Goal: Navigation & Orientation: Understand site structure

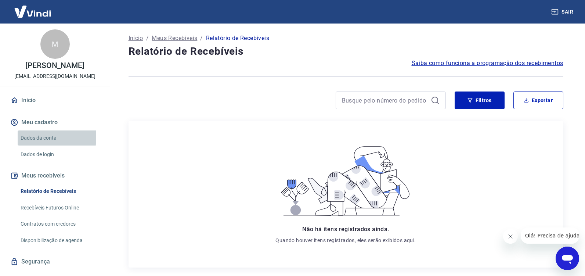
click at [30, 145] on link "Dados da conta" at bounding box center [59, 137] width 83 height 15
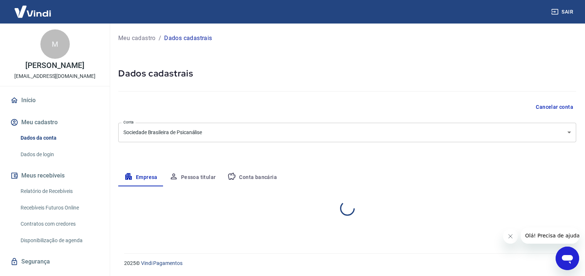
select select "SP"
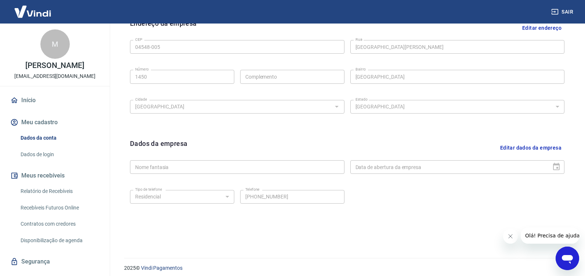
scroll to position [254, 0]
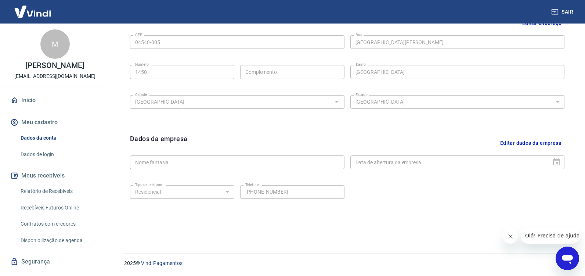
click at [37, 159] on link "Dados de login" at bounding box center [59, 154] width 83 height 15
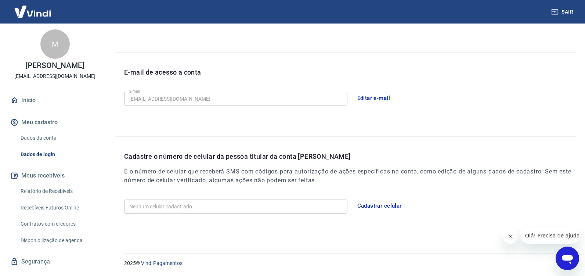
scroll to position [24, 0]
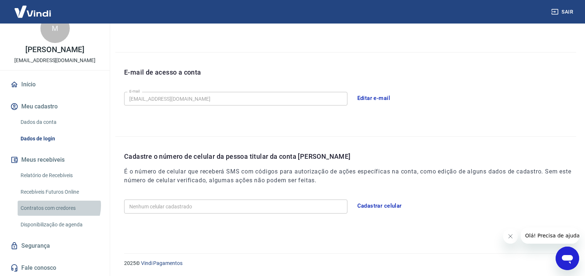
click at [58, 205] on link "Contratos com credores" at bounding box center [59, 207] width 83 height 15
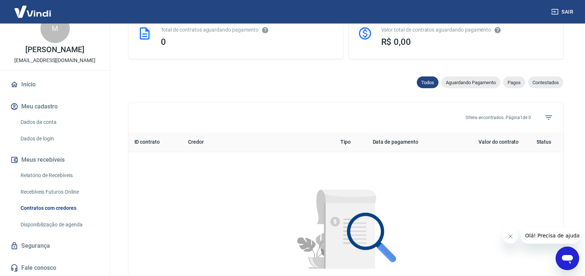
scroll to position [329, 0]
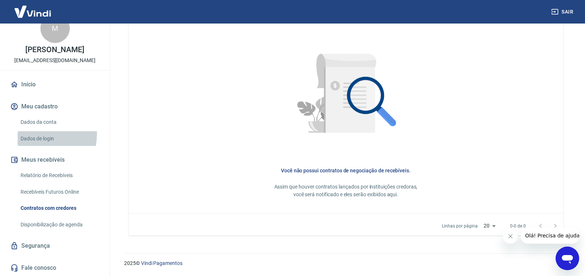
click at [39, 134] on link "Dados de login" at bounding box center [59, 138] width 83 height 15
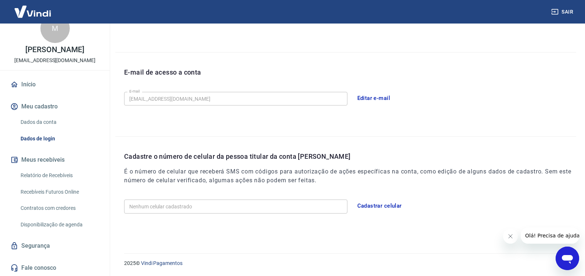
click at [33, 82] on link "Início" at bounding box center [55, 84] width 92 height 16
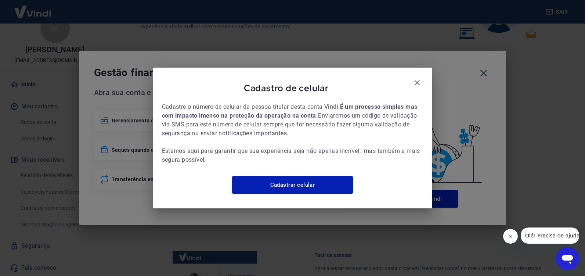
scroll to position [372, 0]
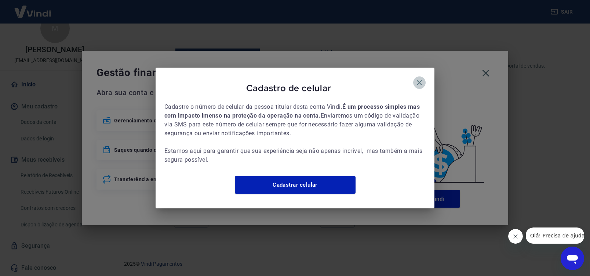
click at [420, 78] on icon "button" at bounding box center [419, 82] width 9 height 9
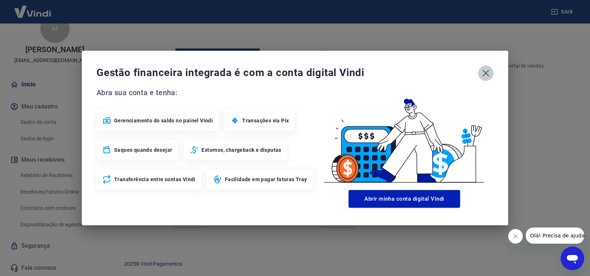
click at [489, 72] on icon "button" at bounding box center [486, 73] width 12 height 12
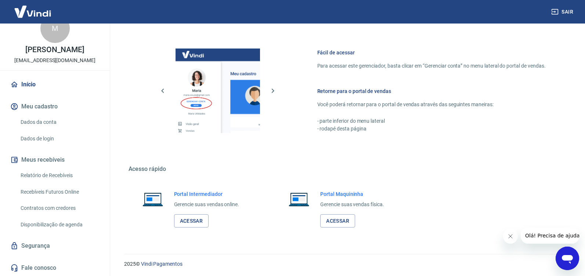
scroll to position [373, 0]
